Goal: Find specific page/section: Find specific page/section

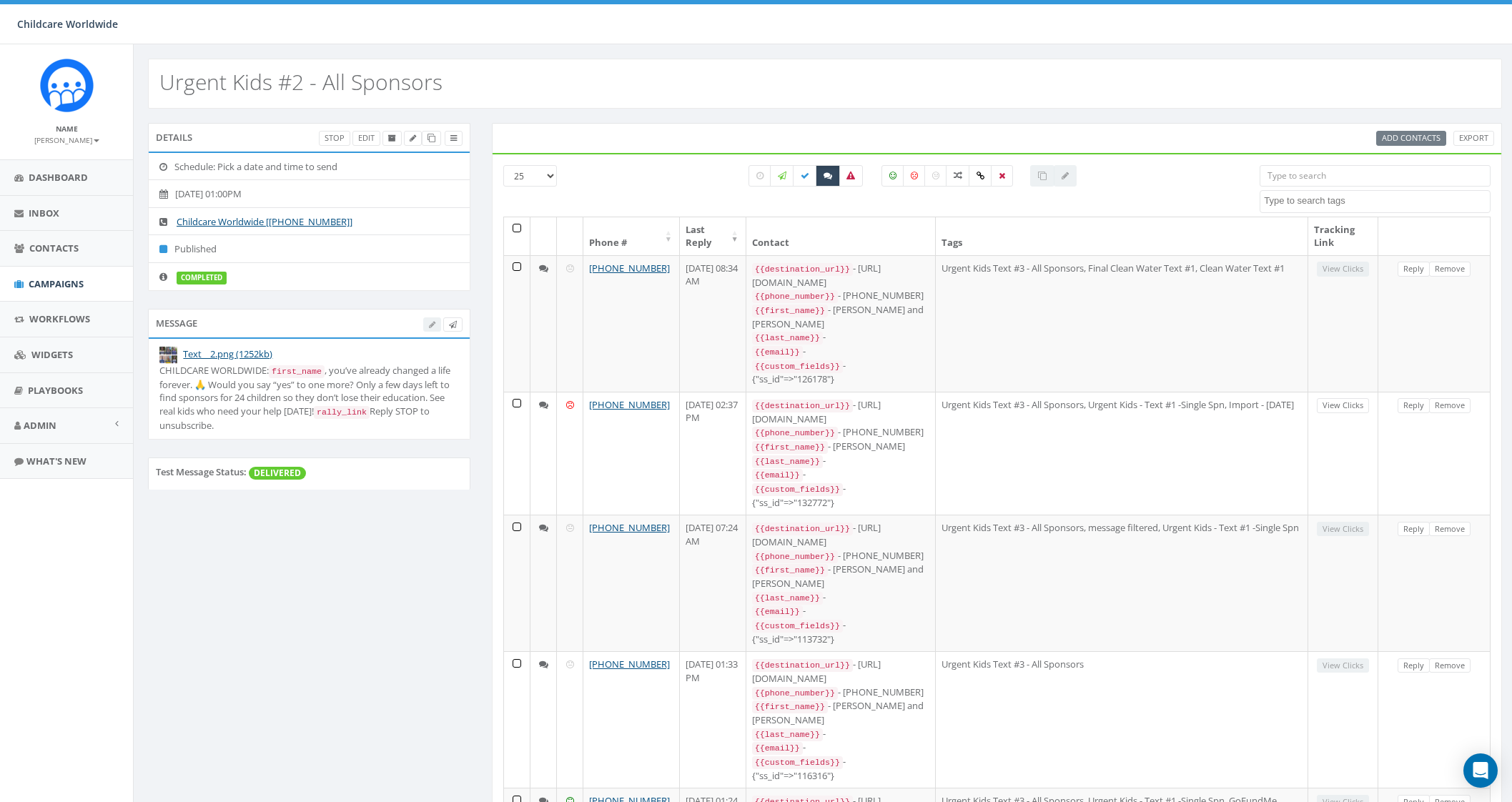
select select
click at [50, 242] on span "Contacts" at bounding box center [54, 248] width 50 height 13
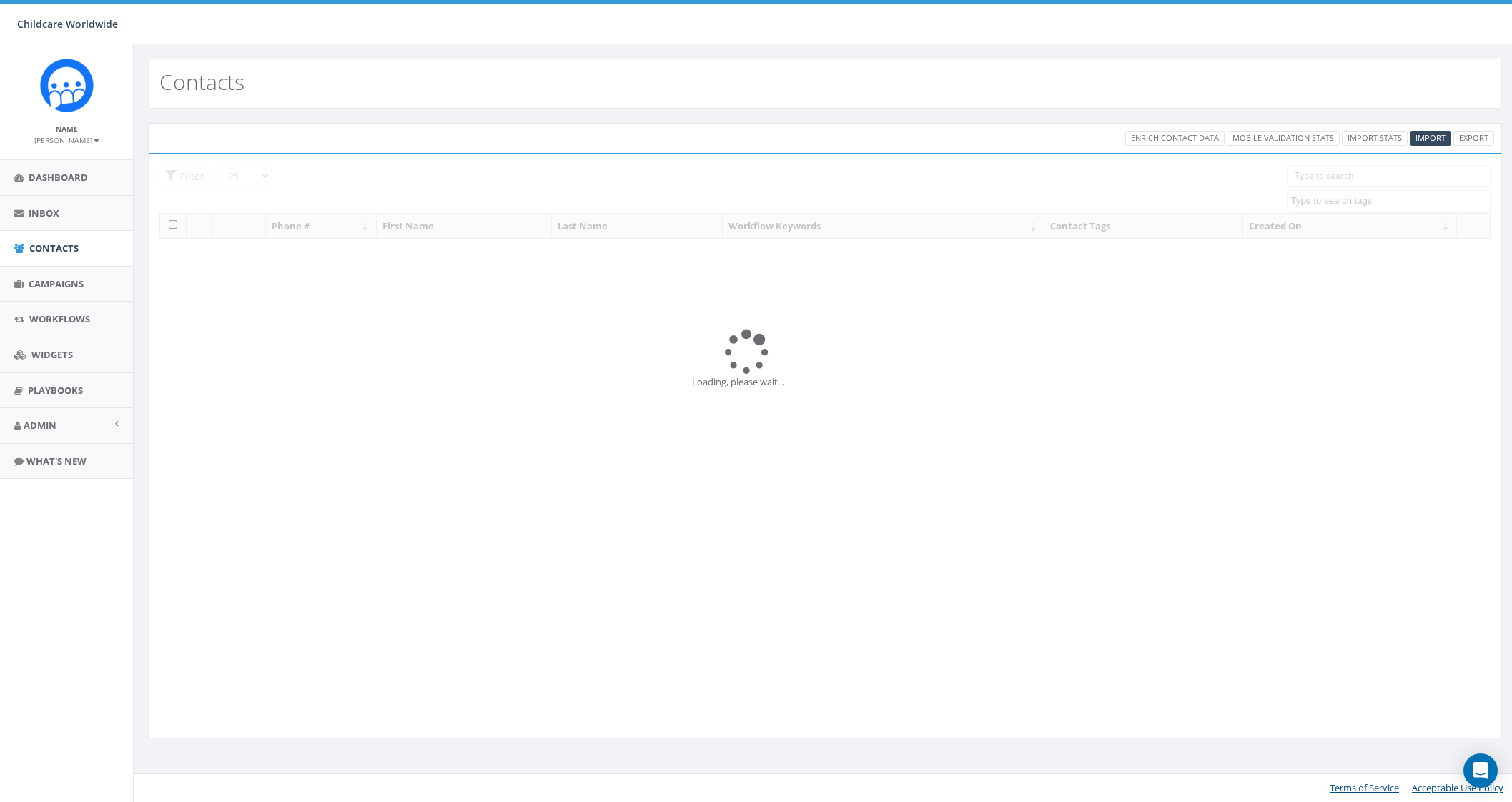
select select
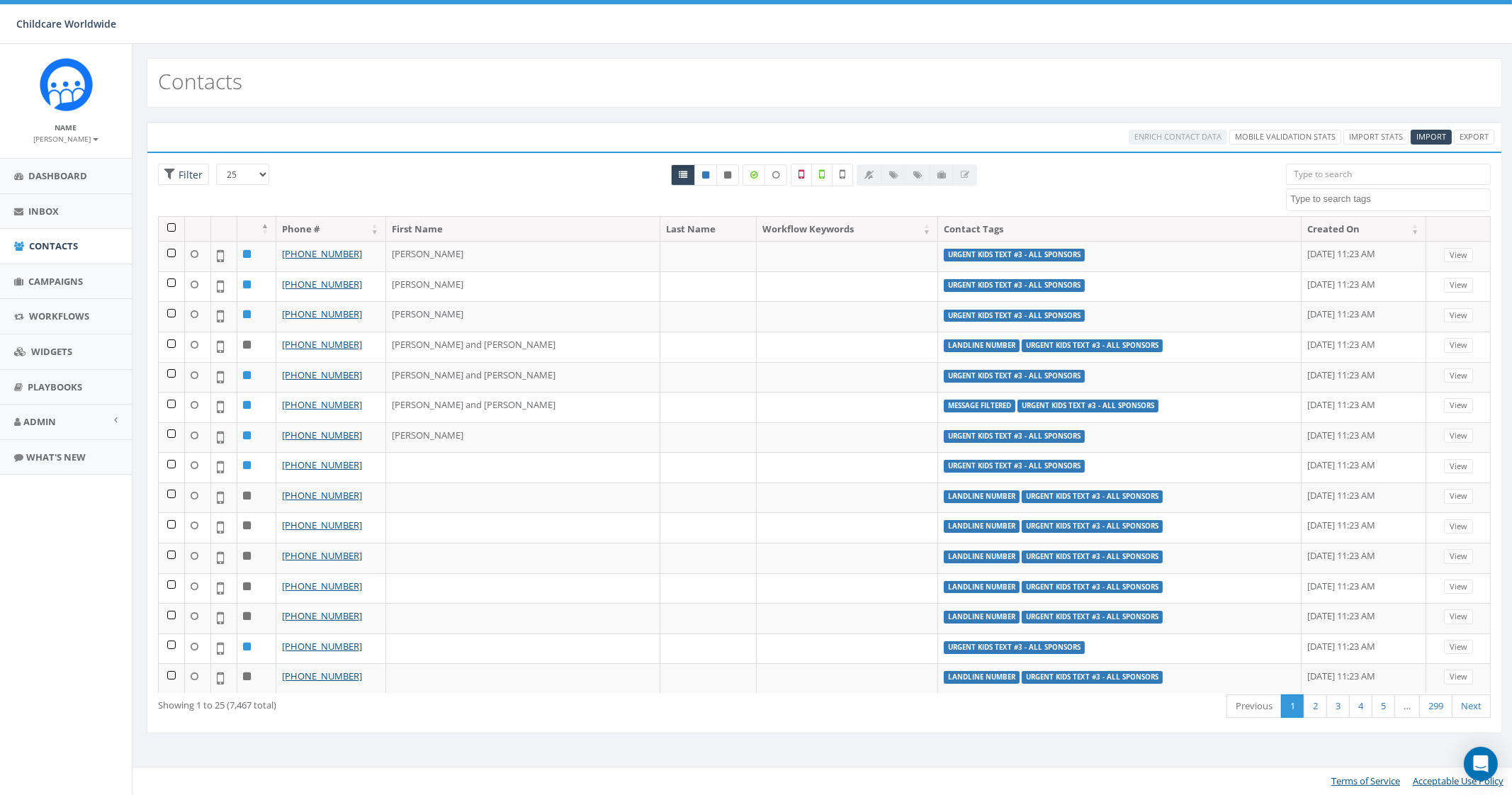
click at [1410, 176] on input "search" at bounding box center [1387, 174] width 204 height 21
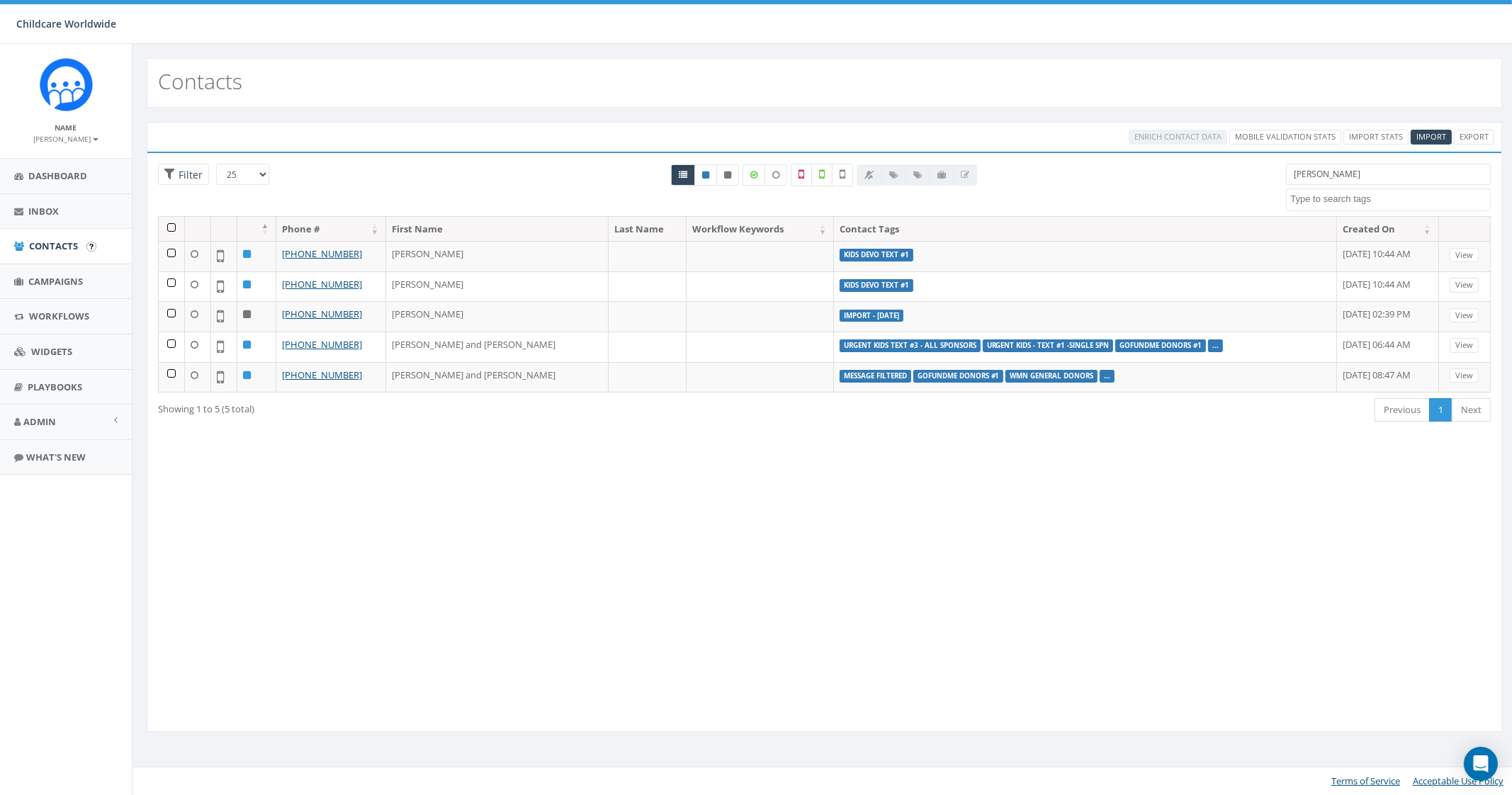
type input "[PERSON_NAME]"
click at [55, 249] on span "Contacts" at bounding box center [54, 246] width 49 height 13
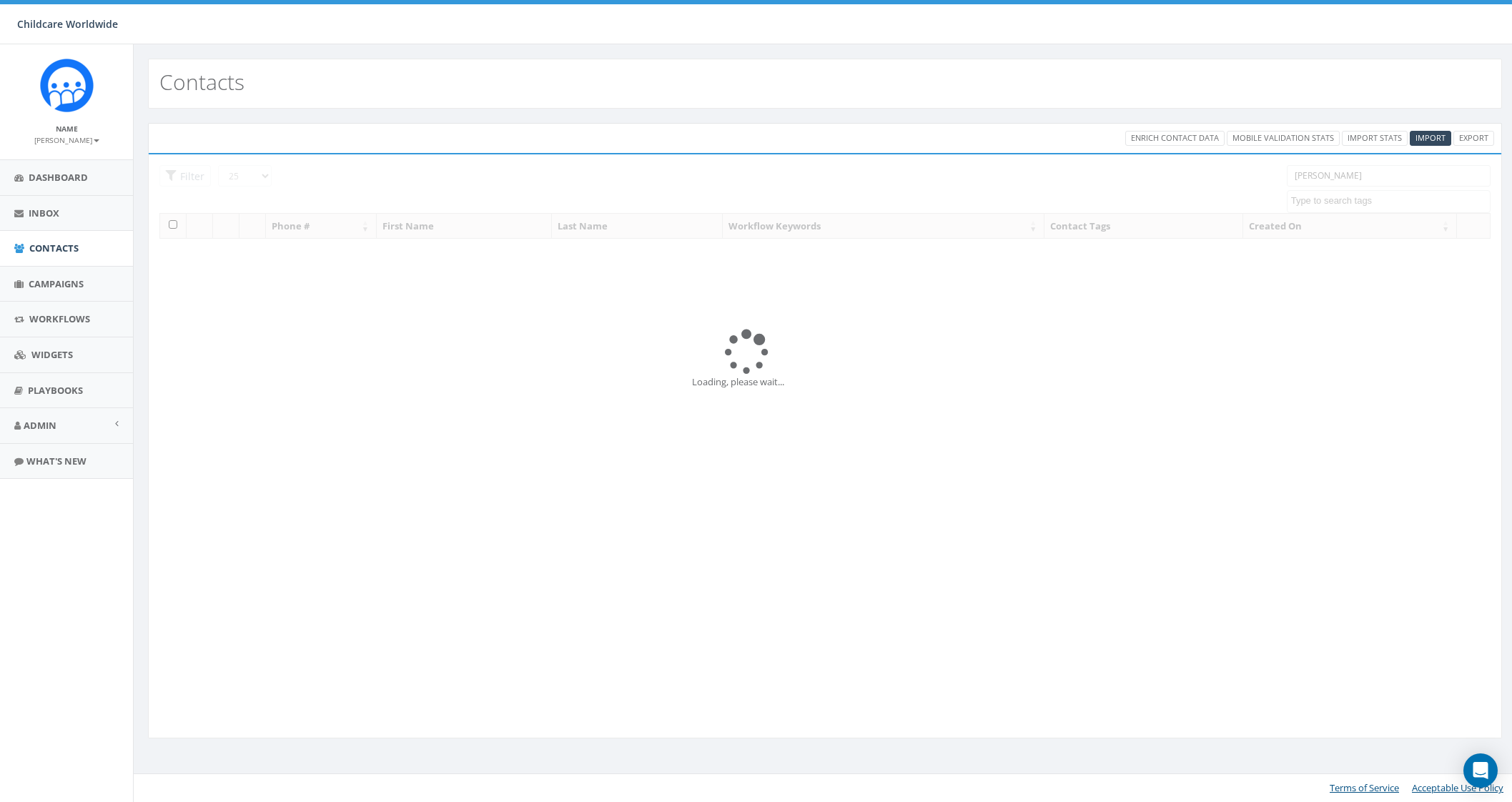
select select
